Goal: Find specific page/section

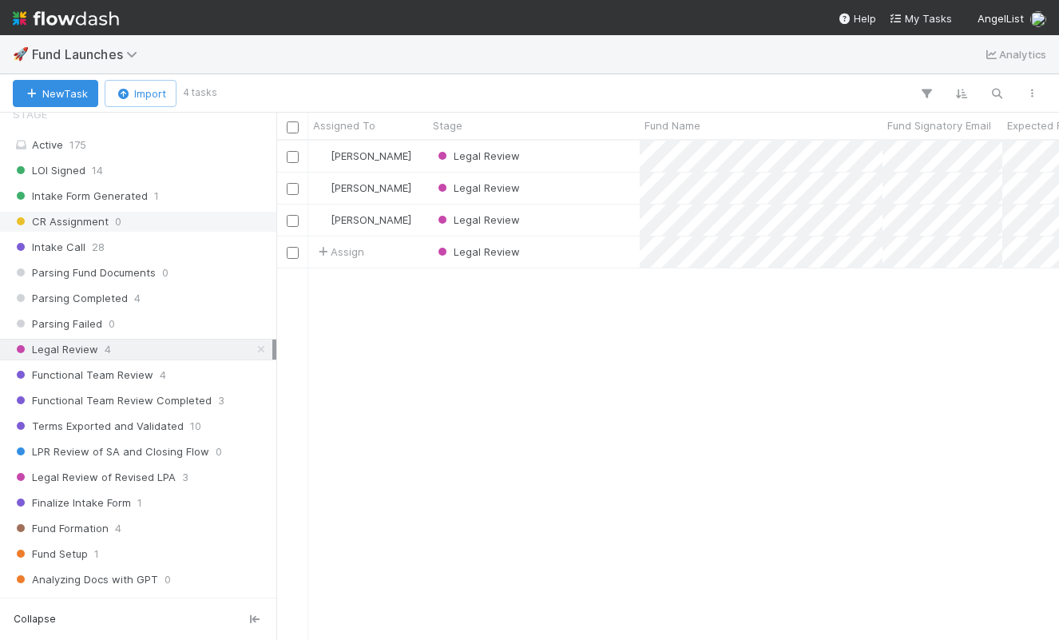
scroll to position [189, 0]
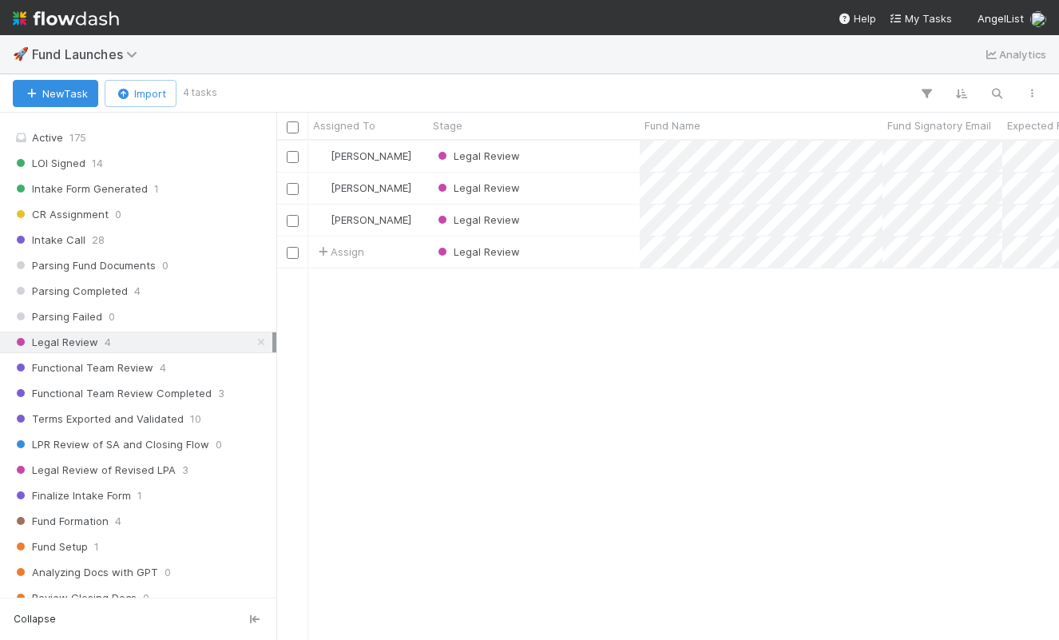
click at [157, 149] on div "Stage Active 175 LOI Signed 14 Intake Form Generated 1 CR Assignment 0 Intake C…" at bounding box center [138, 541] width 276 height 901
click at [153, 144] on div "Active 175" at bounding box center [143, 138] width 260 height 20
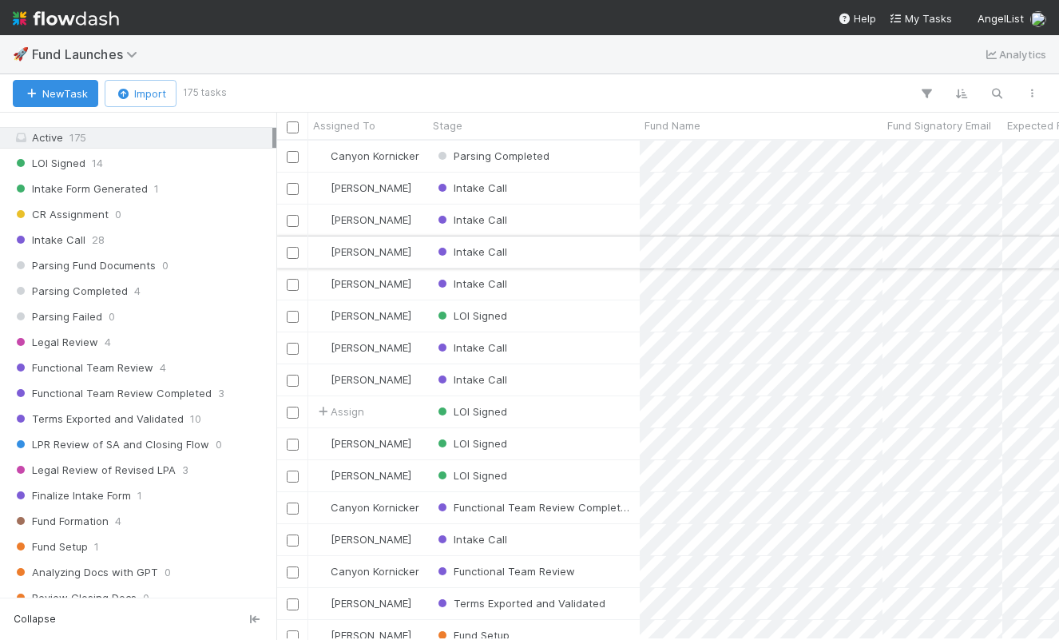
scroll to position [498, 783]
click at [594, 161] on div "Parsing Completed" at bounding box center [534, 156] width 212 height 31
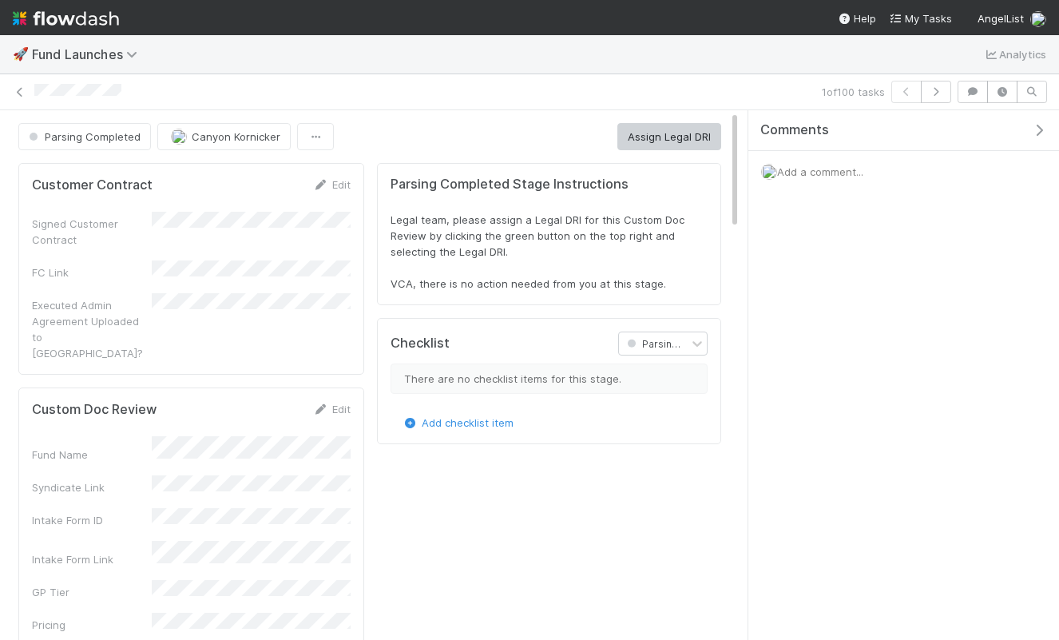
scroll to position [324, 676]
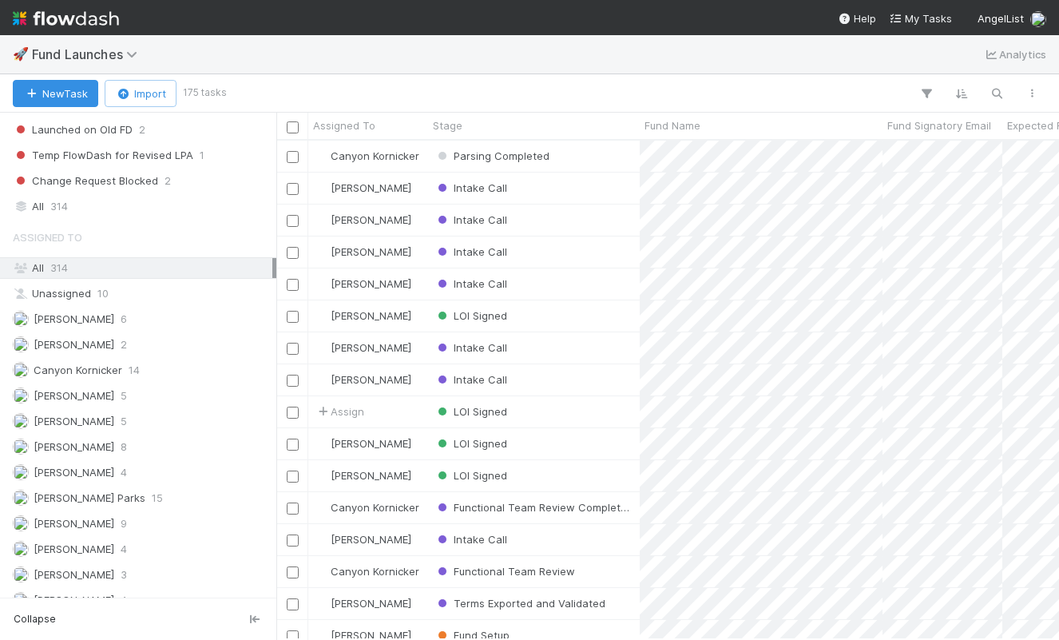
scroll to position [827, 0]
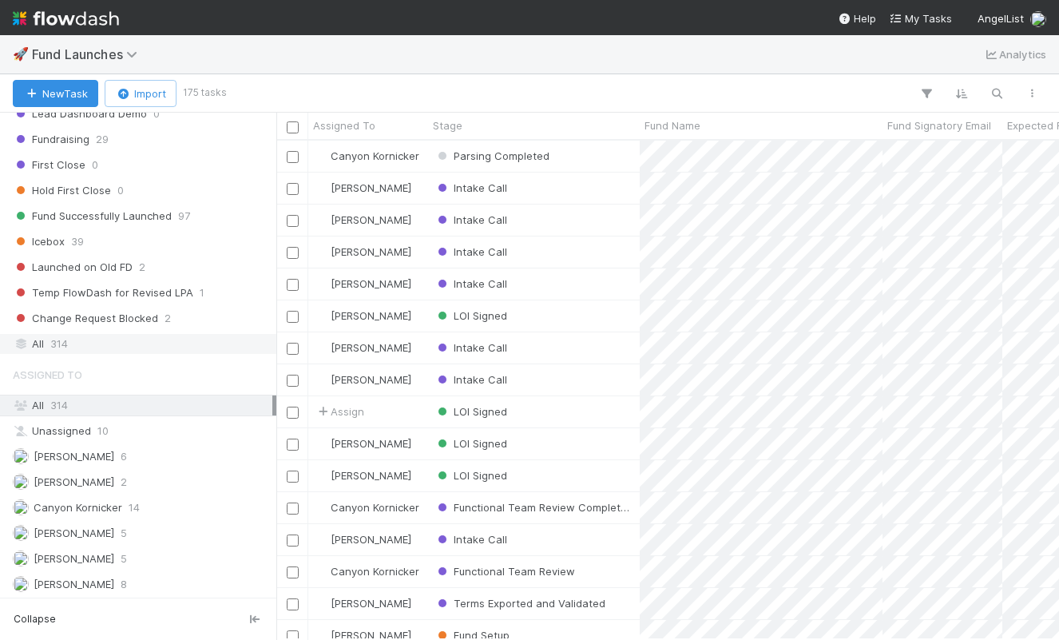
click at [60, 348] on span "314" at bounding box center [59, 344] width 18 height 20
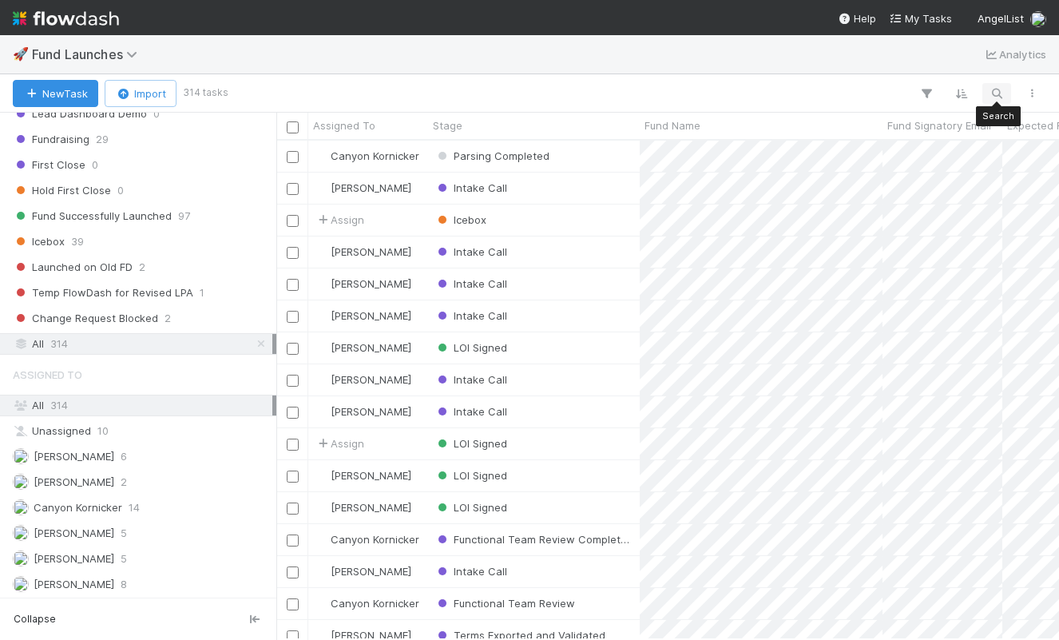
scroll to position [498, 783]
click at [1001, 90] on icon "button" at bounding box center [997, 93] width 16 height 14
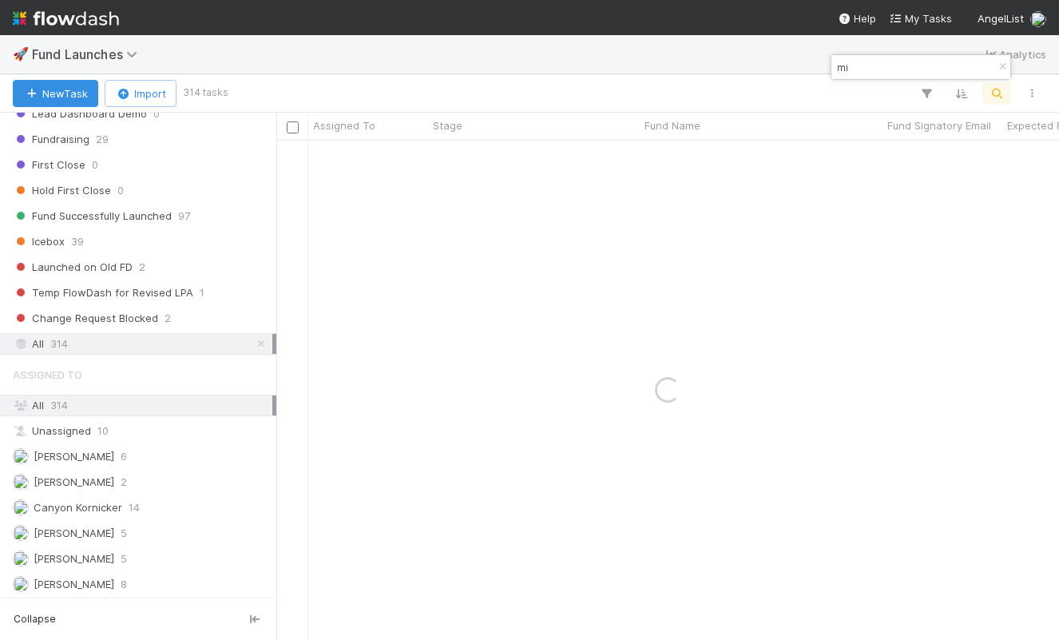
type input "m"
type input "night capital fund iv"
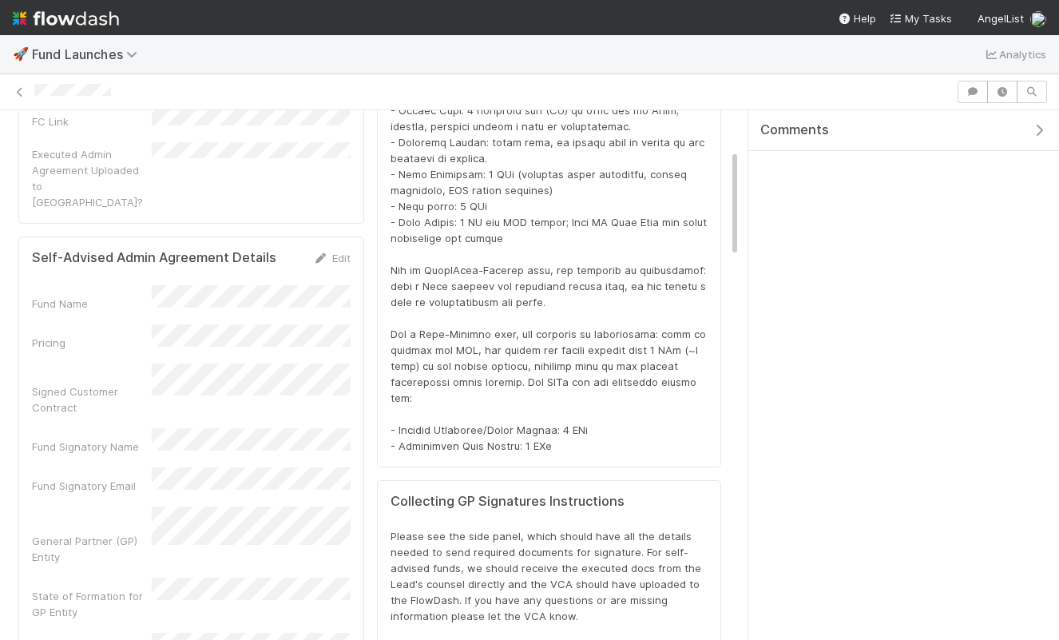
scroll to position [196, 0]
